Goal: Information Seeking & Learning: Learn about a topic

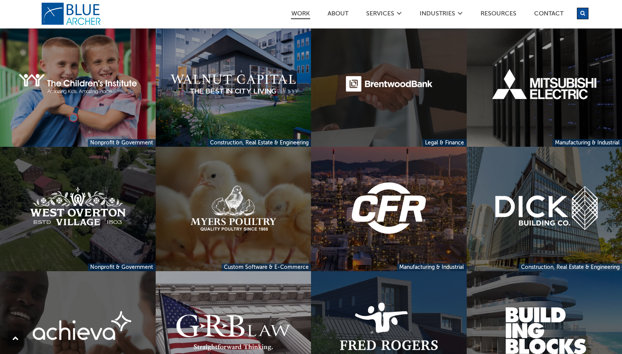
scroll to position [148, 0]
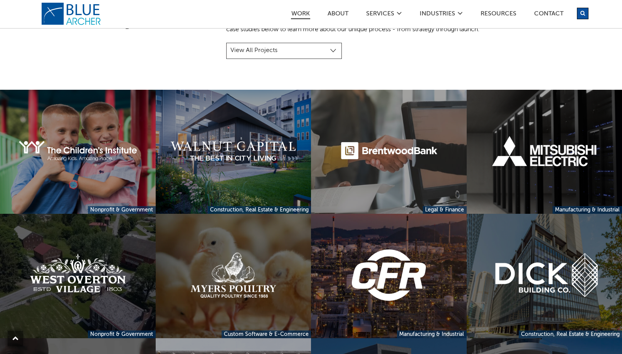
click at [320, 47] on select "View All Projects Manufacturing & Industrial Construction, Real Estate & Engine…" at bounding box center [284, 51] width 116 height 16
select select "project-category-nonprofit-government"
click at [226, 43] on select "View All Projects Manufacturing & Industrial Construction, Real Estate & Engine…" at bounding box center [284, 51] width 116 height 16
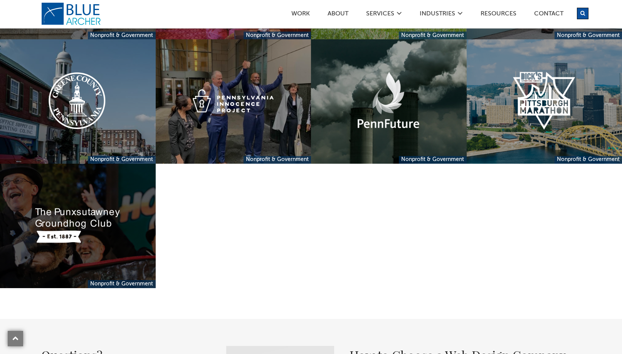
scroll to position [404, 0]
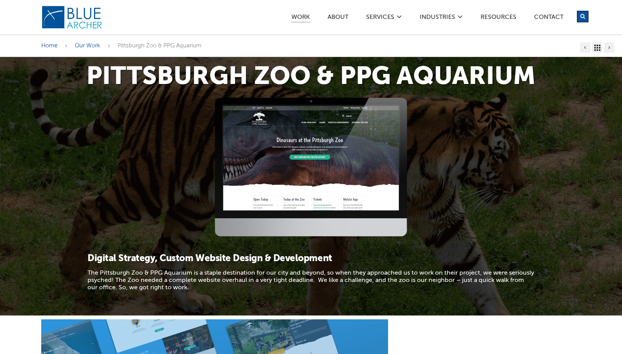
click at [318, 133] on img at bounding box center [311, 168] width 193 height 140
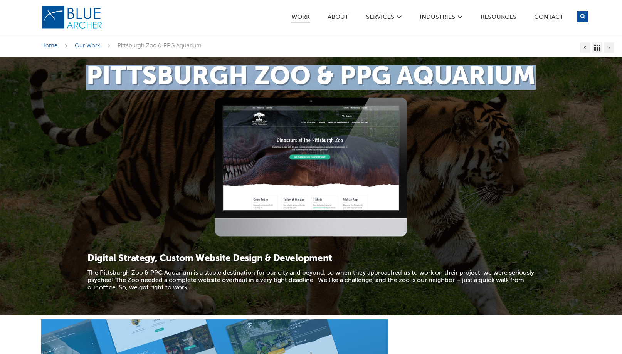
drag, startPoint x: 90, startPoint y: 68, endPoint x: 532, endPoint y: 73, distance: 442.3
click at [532, 73] on h1 "Pittsburgh Zoo & PPG Aquarium" at bounding box center [311, 77] width 540 height 25
copy h1 "Pittsburgh Zoo & PPG Aquarium"
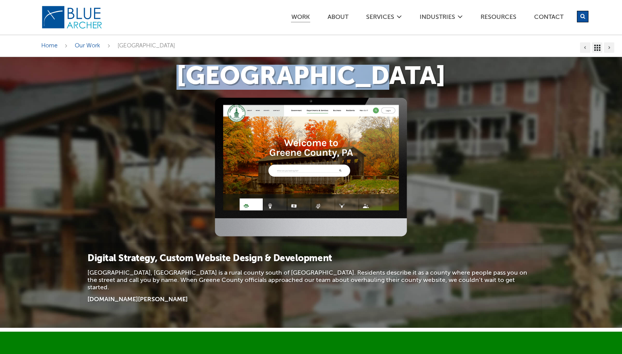
drag, startPoint x: 197, startPoint y: 72, endPoint x: 412, endPoint y: 72, distance: 214.8
click at [412, 72] on h1 "Greene County" at bounding box center [311, 77] width 540 height 25
copy h1 "Greene County"
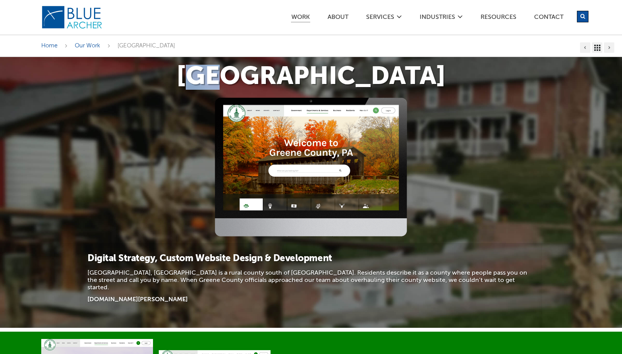
drag, startPoint x: 227, startPoint y: 75, endPoint x: 262, endPoint y: 77, distance: 35.1
click at [262, 77] on h1 "Greene County" at bounding box center [311, 77] width 540 height 25
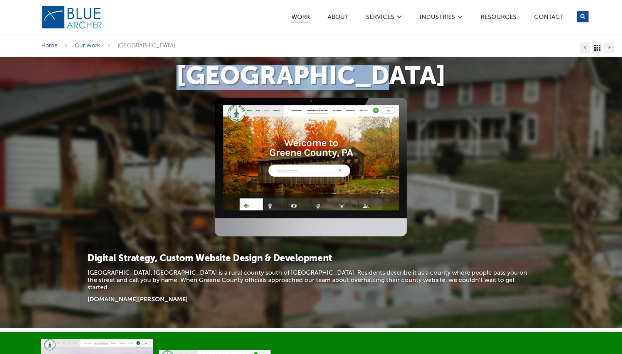
drag, startPoint x: 205, startPoint y: 74, endPoint x: 414, endPoint y: 75, distance: 209.4
click at [414, 75] on h1 "Greene County" at bounding box center [311, 77] width 540 height 25
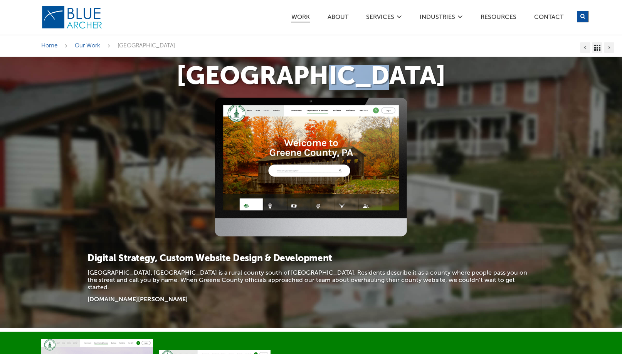
drag, startPoint x: 343, startPoint y: 74, endPoint x: 310, endPoint y: 74, distance: 32.4
click at [368, 92] on div "Greene County" at bounding box center [311, 77] width 555 height 40
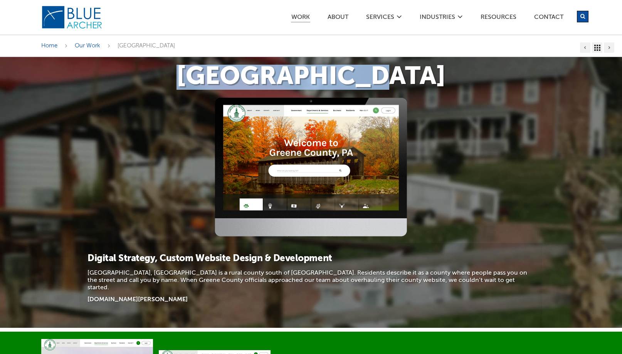
drag, startPoint x: 207, startPoint y: 74, endPoint x: 418, endPoint y: 74, distance: 211.3
click at [418, 74] on h1 "Greene County" at bounding box center [311, 77] width 540 height 25
copy h1 "Greene County"
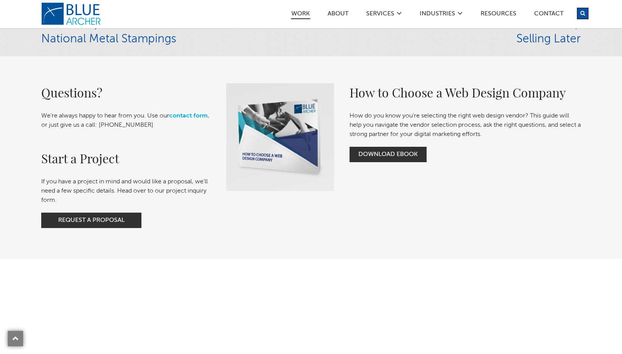
scroll to position [2041, 0]
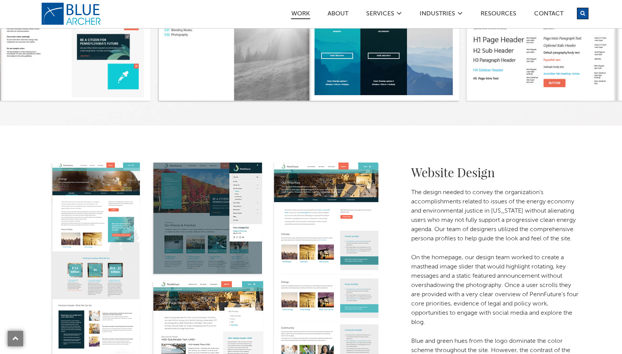
scroll to position [1945, 0]
